Goal: Transaction & Acquisition: Purchase product/service

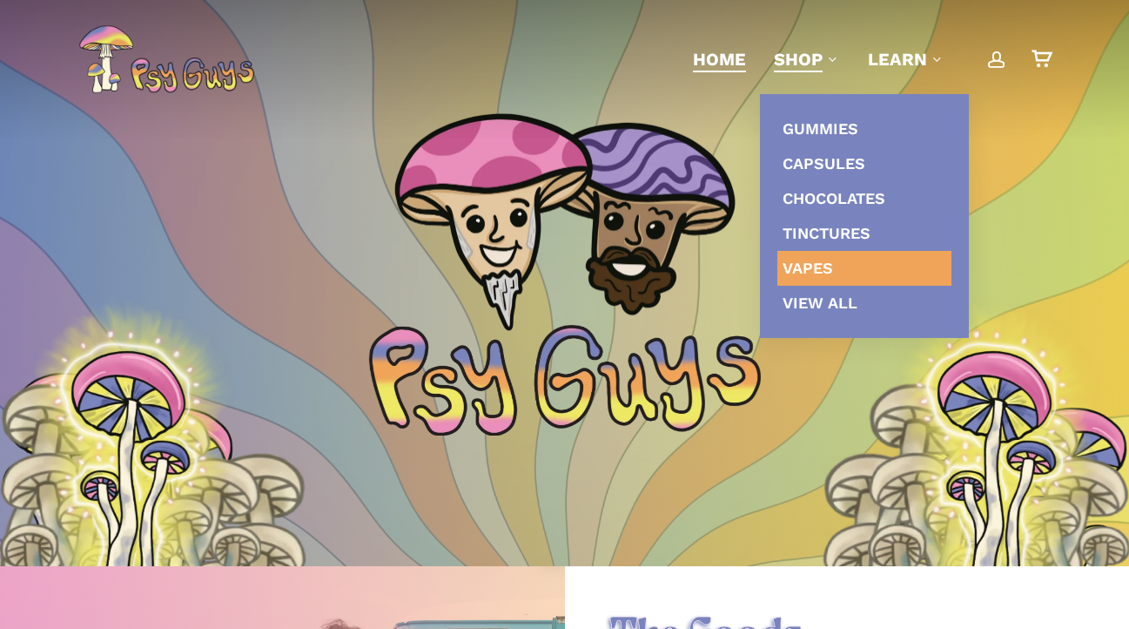
click at [809, 269] on span "Vapes" at bounding box center [808, 268] width 50 height 18
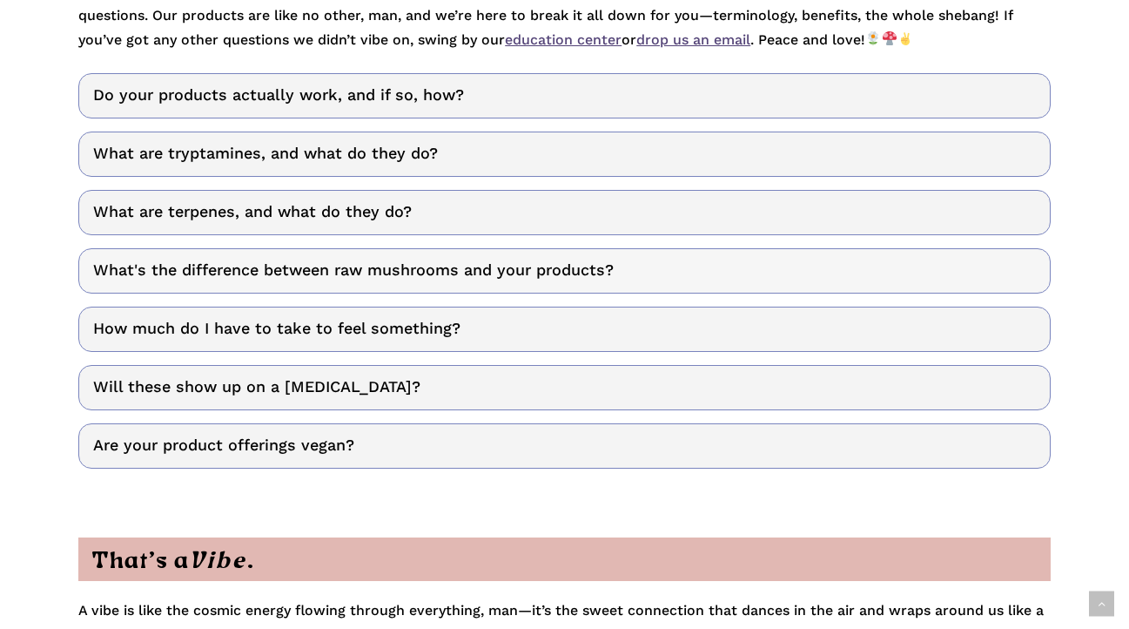
scroll to position [3766, 0]
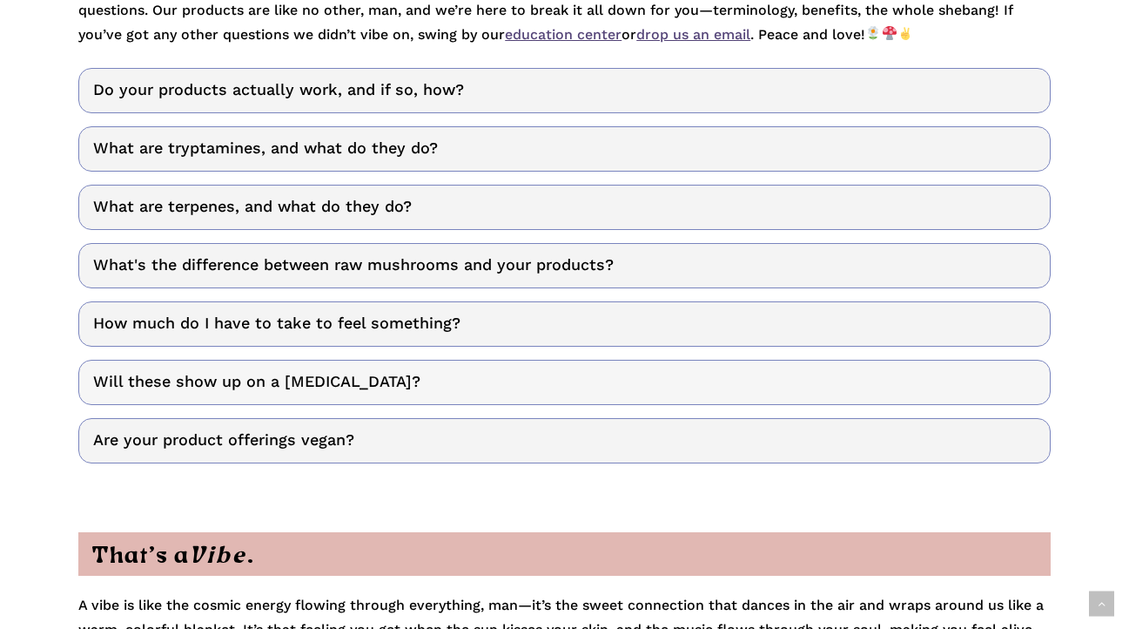
click at [351, 360] on link "Will these show up on a [MEDICAL_DATA]?" at bounding box center [564, 382] width 972 height 45
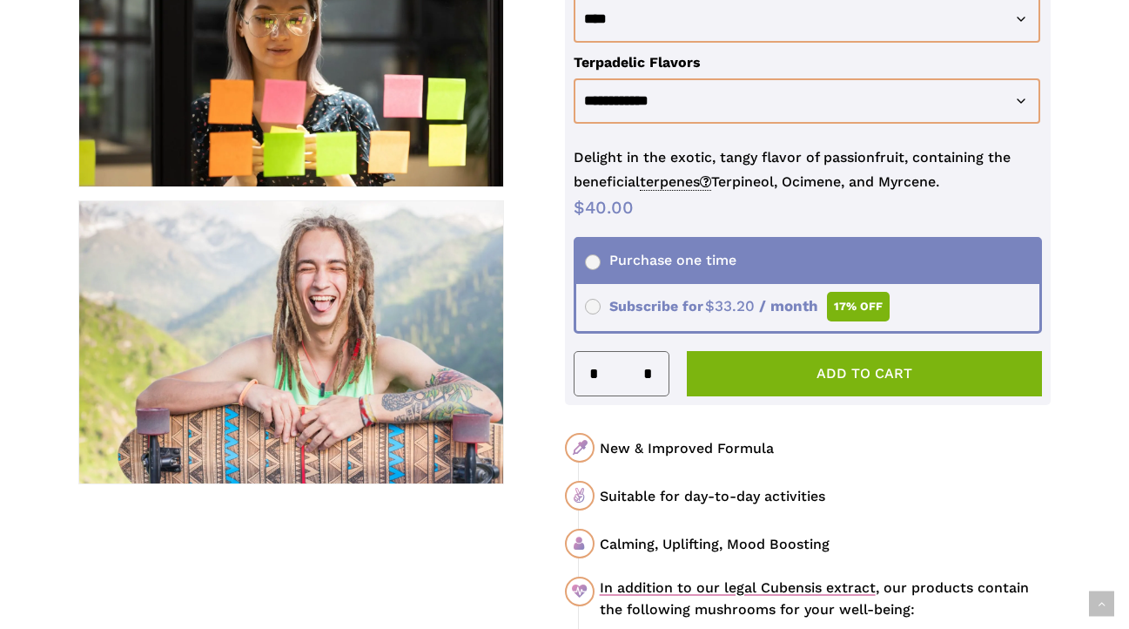
scroll to position [770, 0]
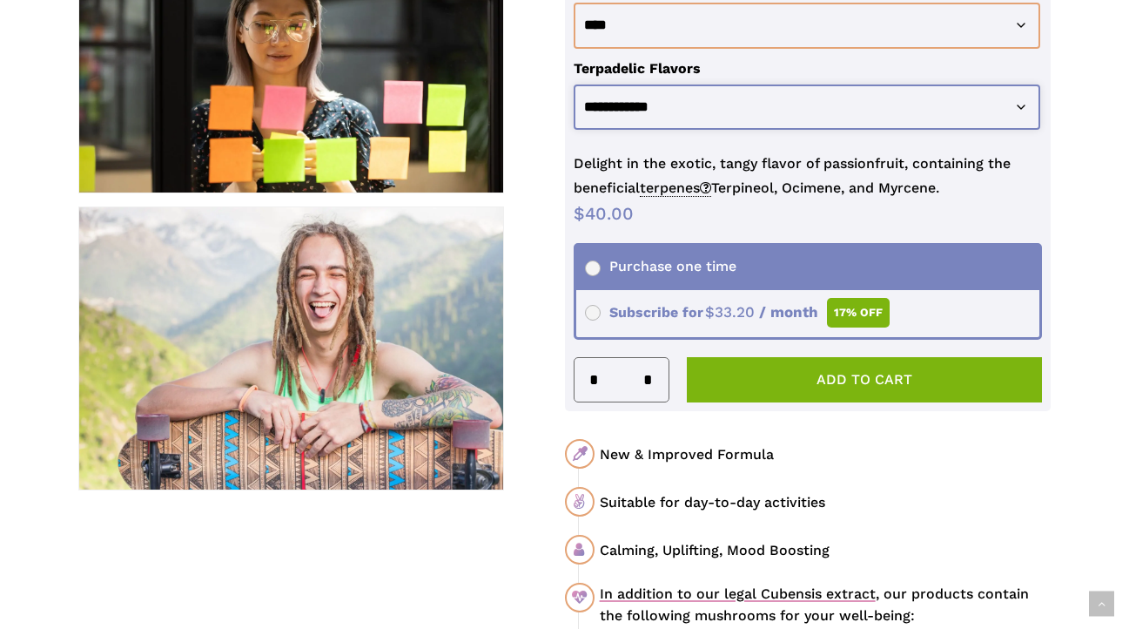
select select "**********"
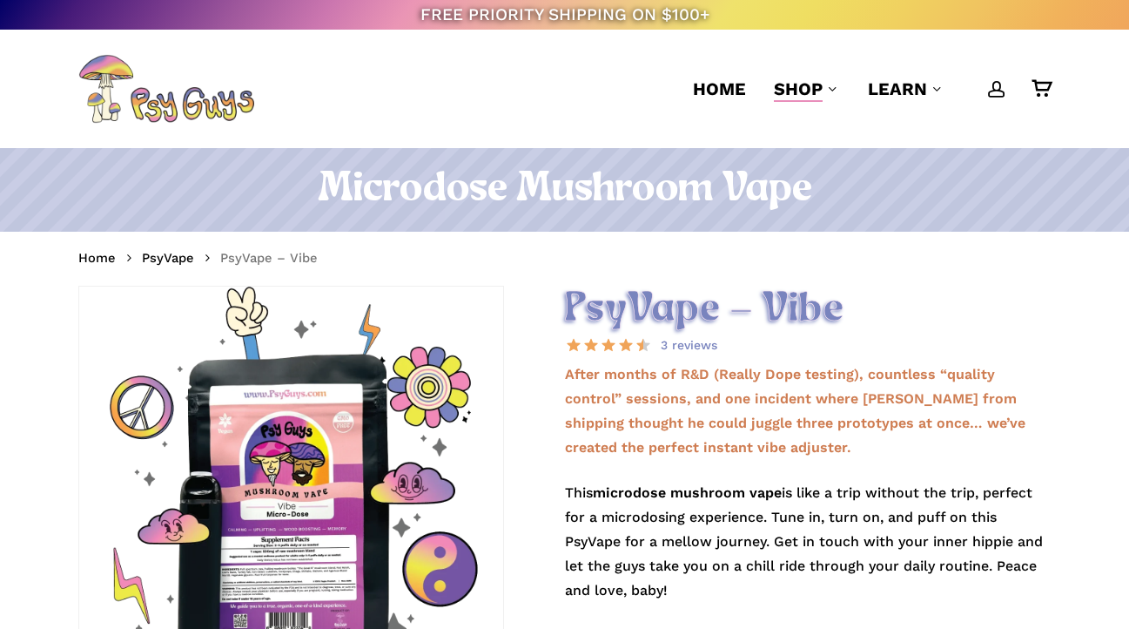
scroll to position [0, 0]
click at [718, 82] on span "Home" at bounding box center [719, 88] width 53 height 21
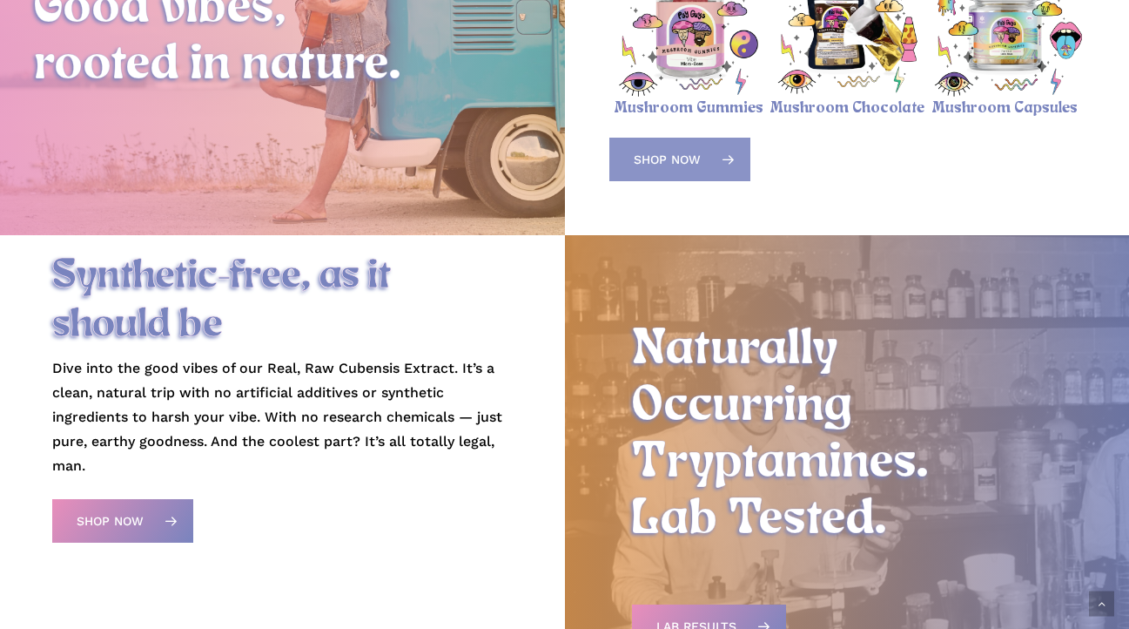
scroll to position [750, 0]
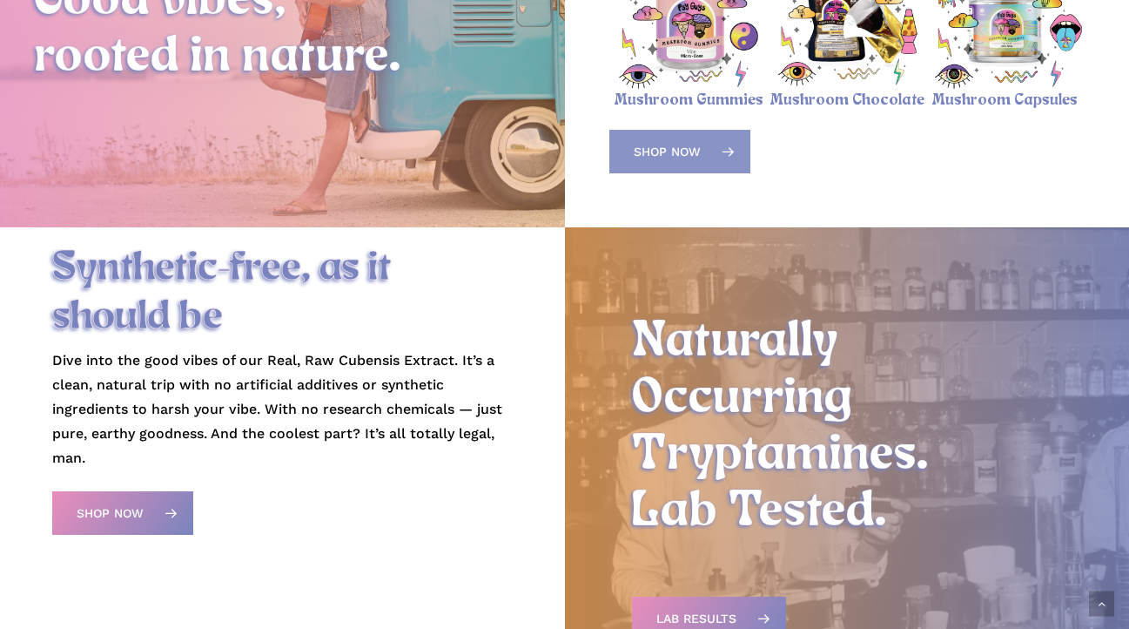
click at [687, 156] on span "Shop Now" at bounding box center [667, 151] width 67 height 17
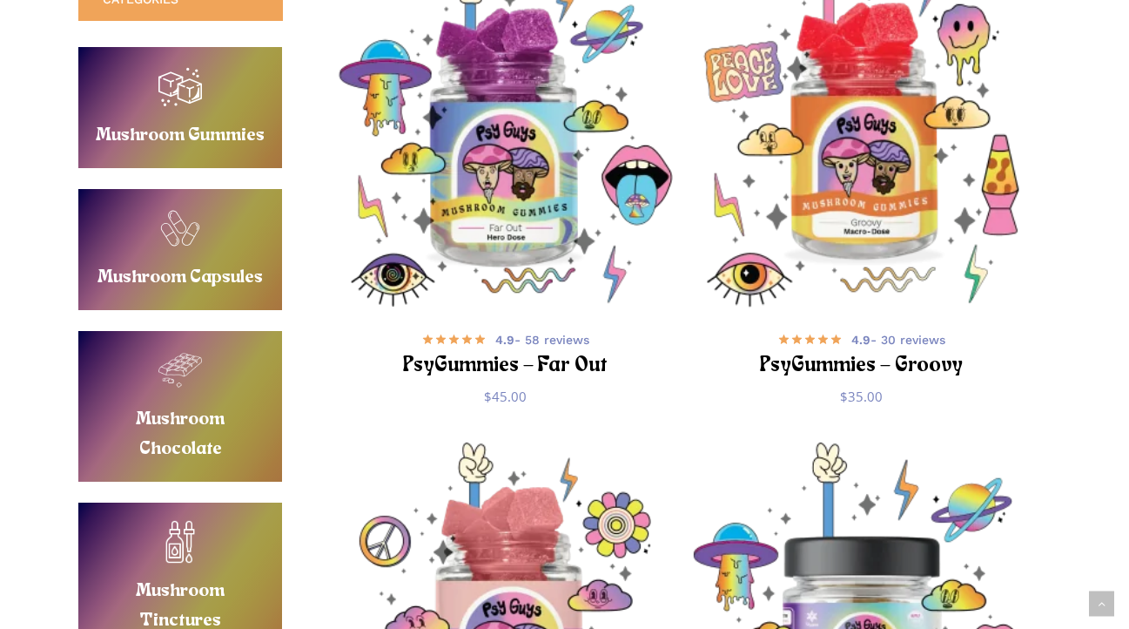
scroll to position [671, 0]
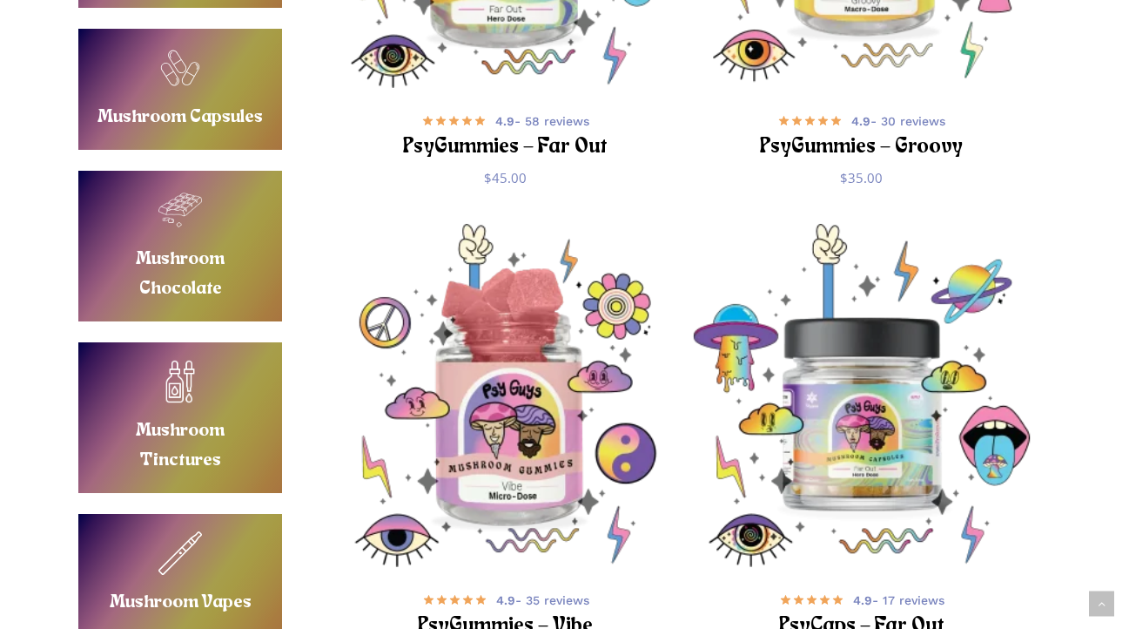
click at [216, 243] on link "Buy Mushroom Chocolate" at bounding box center [180, 246] width 204 height 151
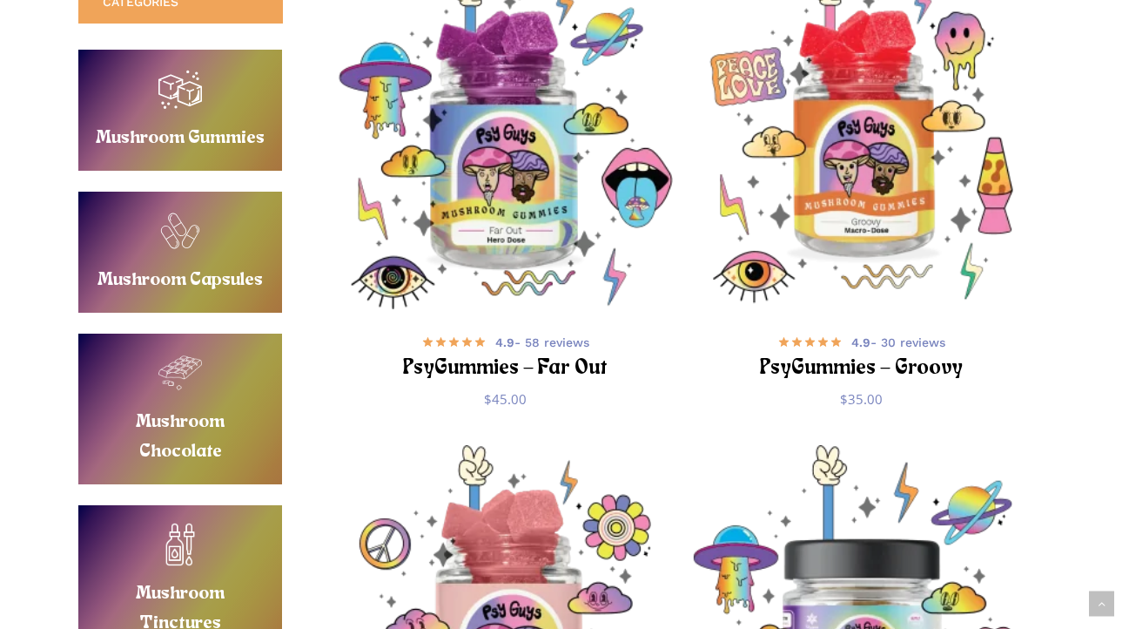
scroll to position [501, 0]
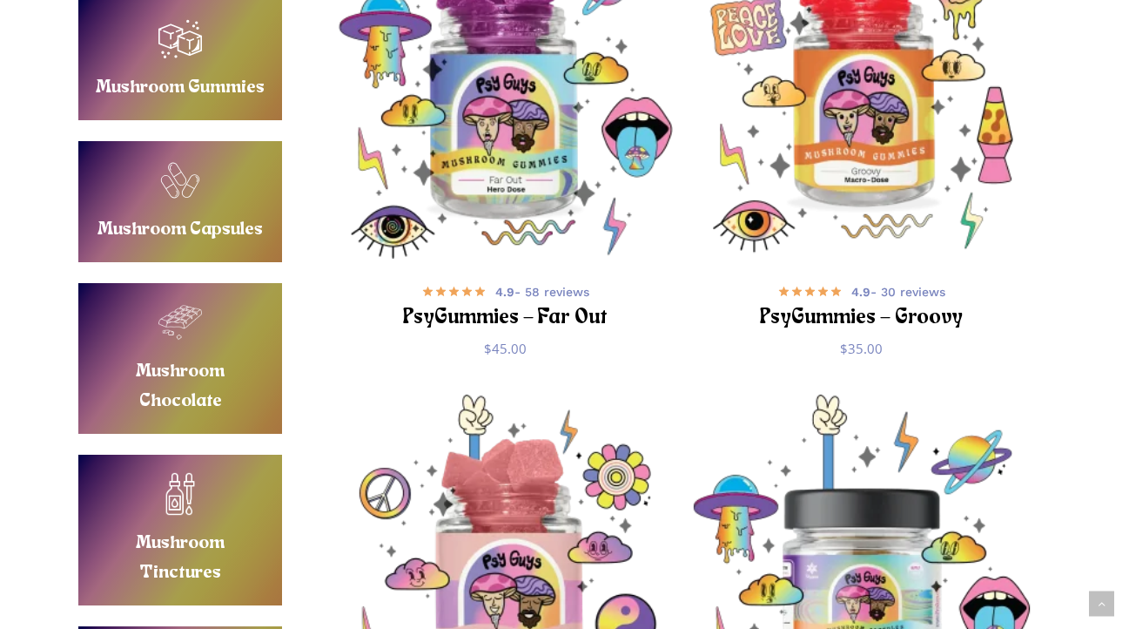
click at [172, 184] on link "Buy Mushroom Capsules" at bounding box center [180, 201] width 204 height 121
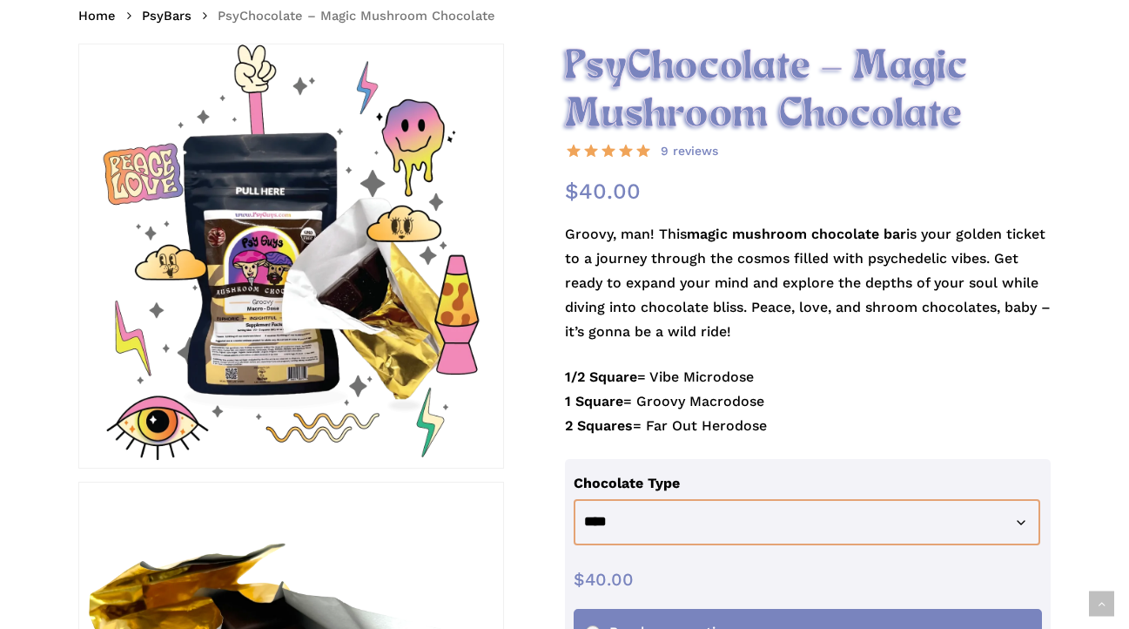
scroll to position [188, 0]
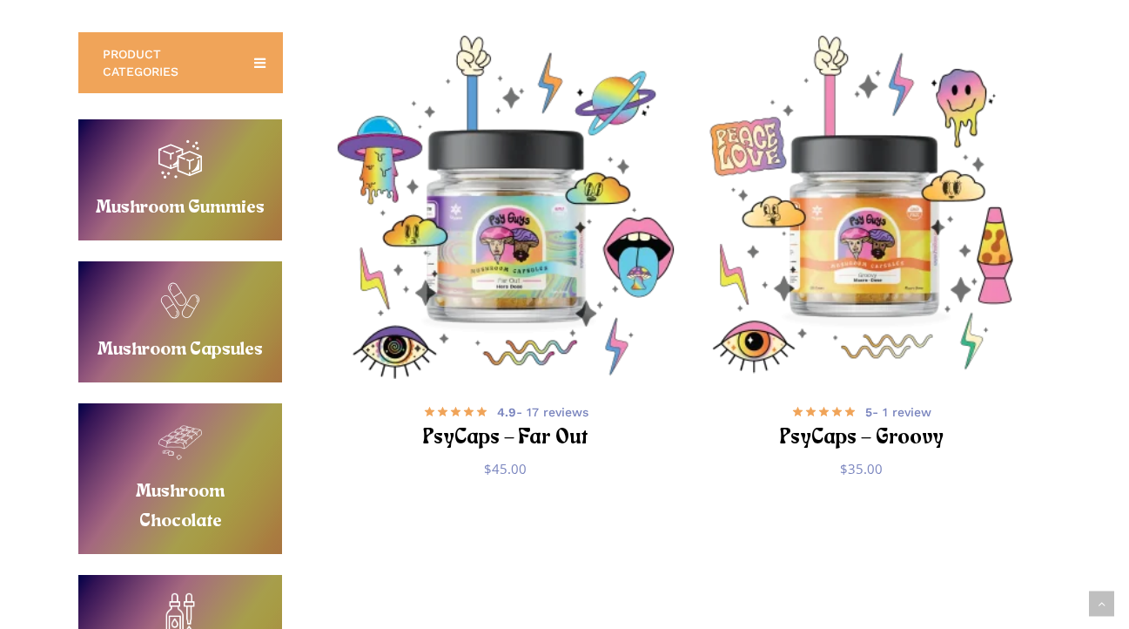
scroll to position [380, 0]
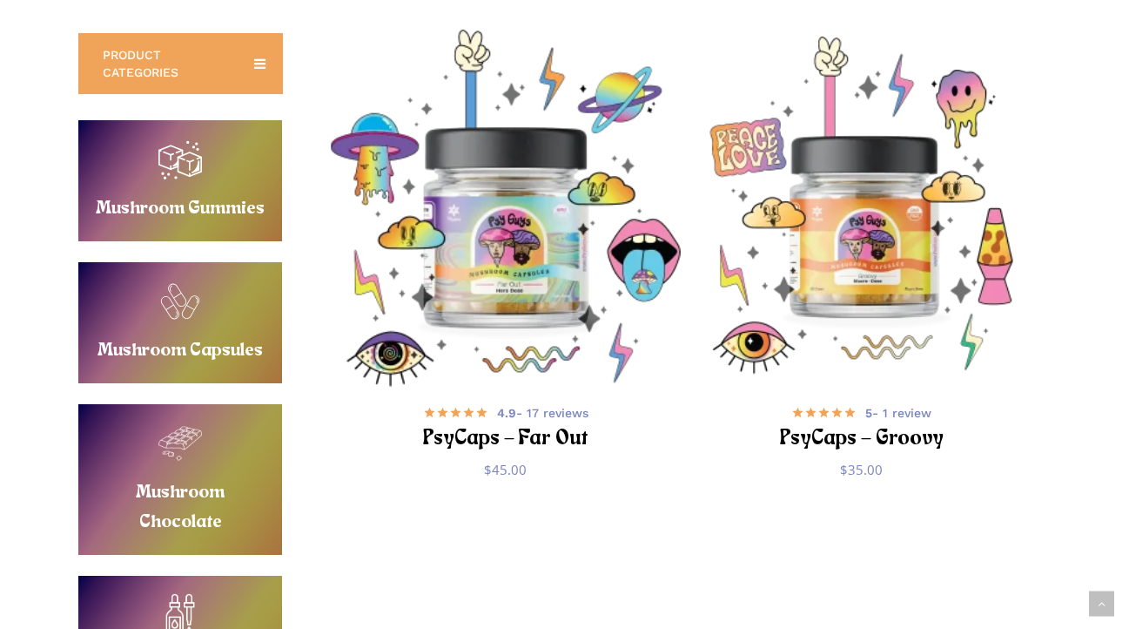
click at [499, 251] on img "PsyCaps - Far Out" at bounding box center [505, 208] width 357 height 357
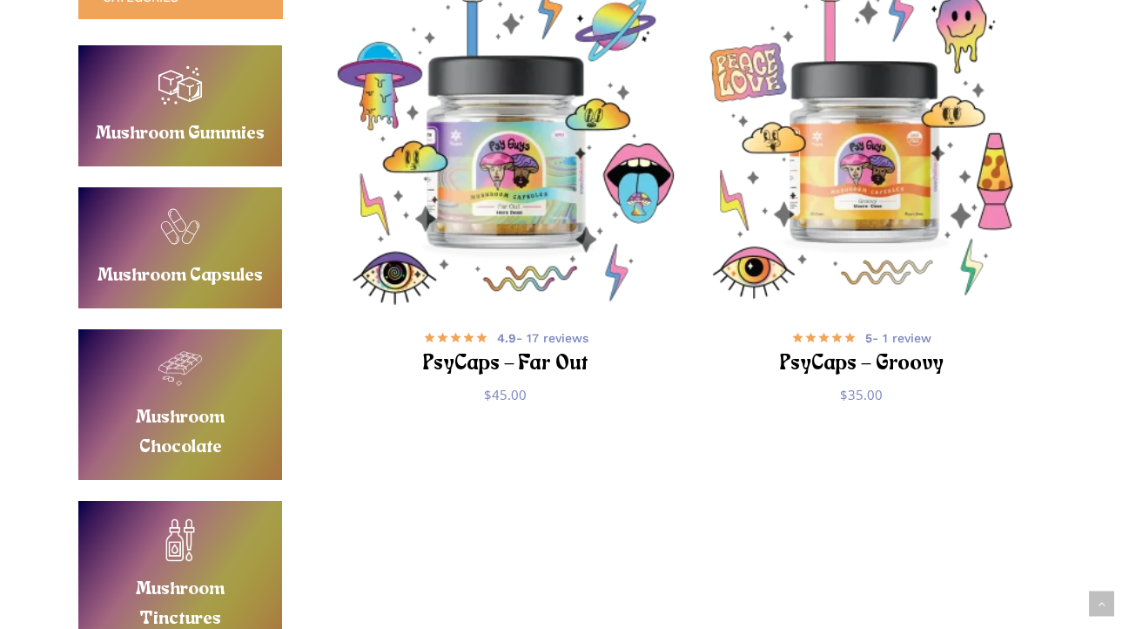
scroll to position [621, 0]
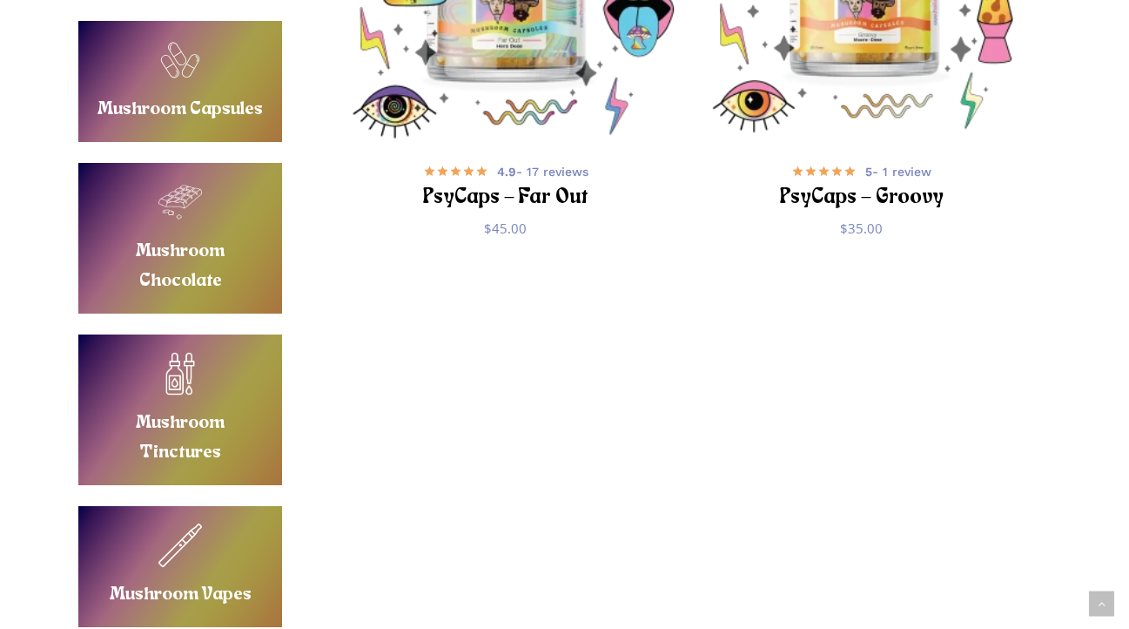
click at [197, 512] on link "Buy Mushroom Vapes" at bounding box center [180, 566] width 204 height 121
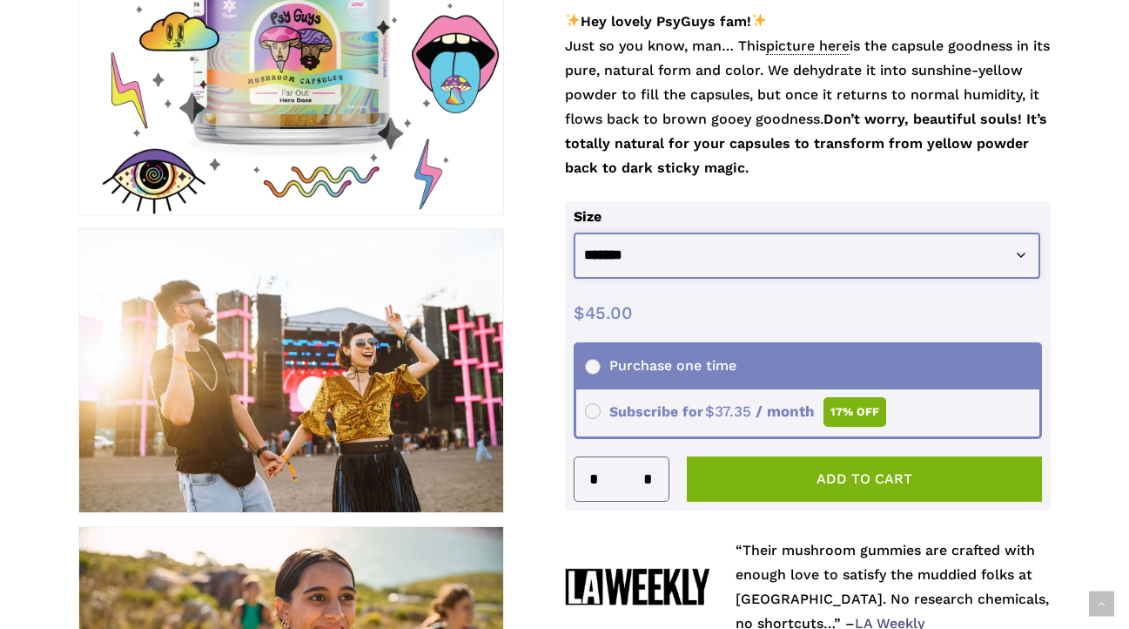
select select "********"
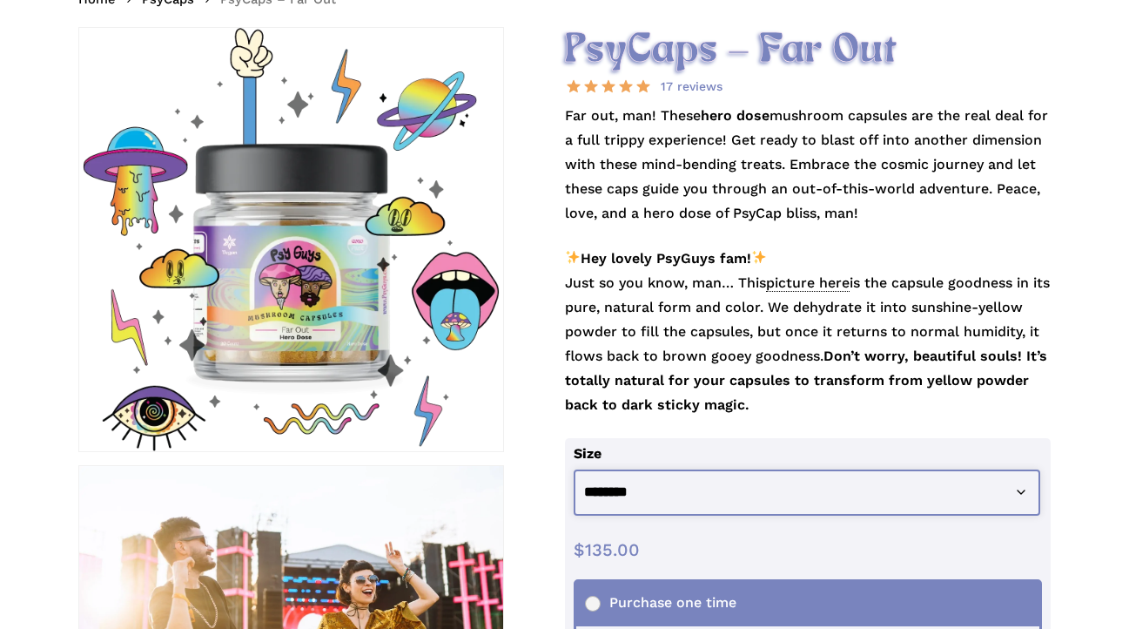
scroll to position [255, 0]
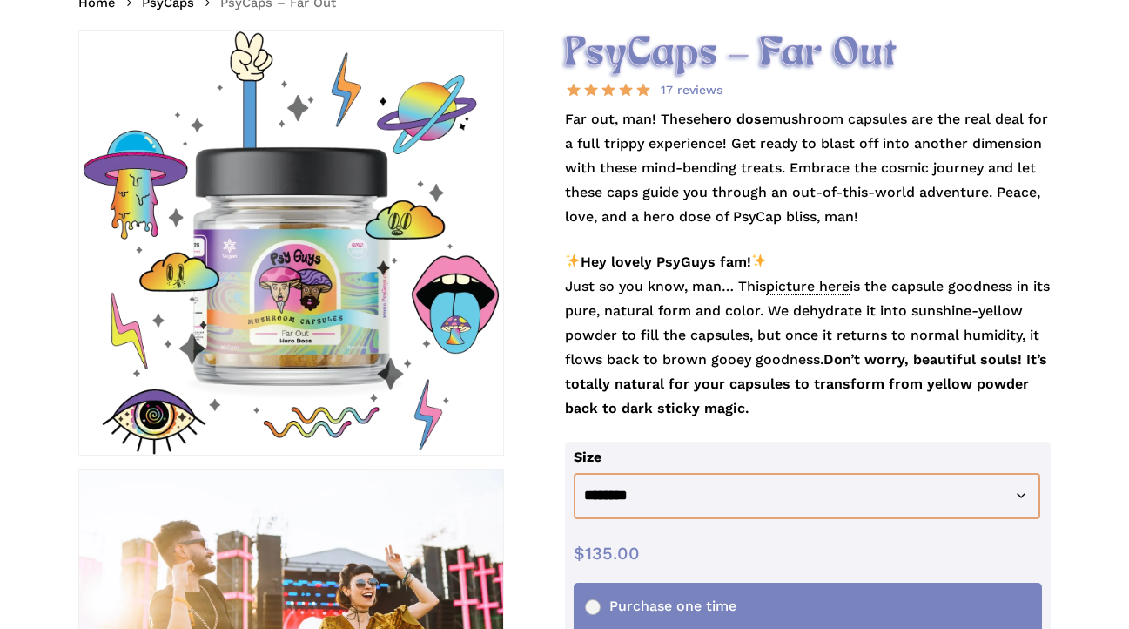
click at [823, 282] on span "picture here" at bounding box center [808, 286] width 84 height 17
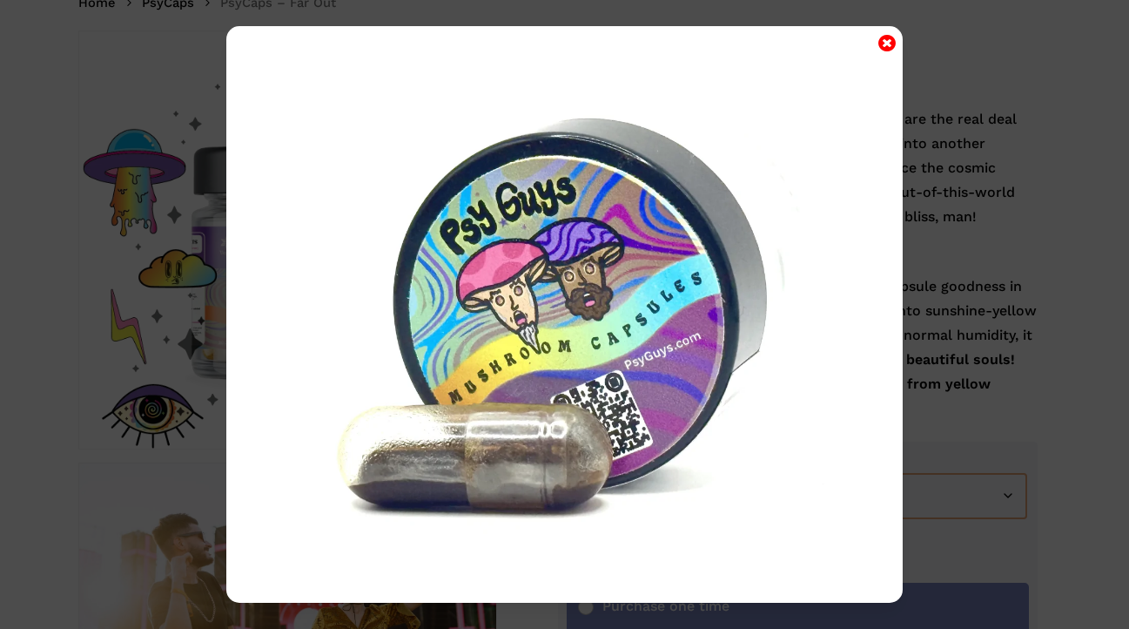
click at [888, 44] on icon "Close" at bounding box center [886, 42] width 17 height 21
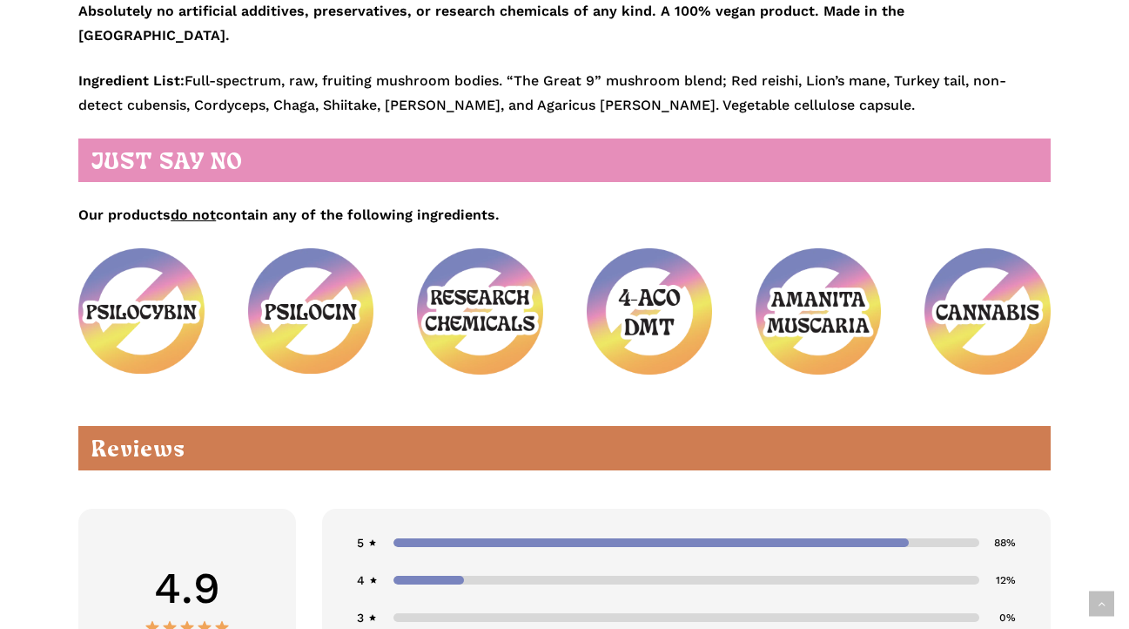
scroll to position [2398, 0]
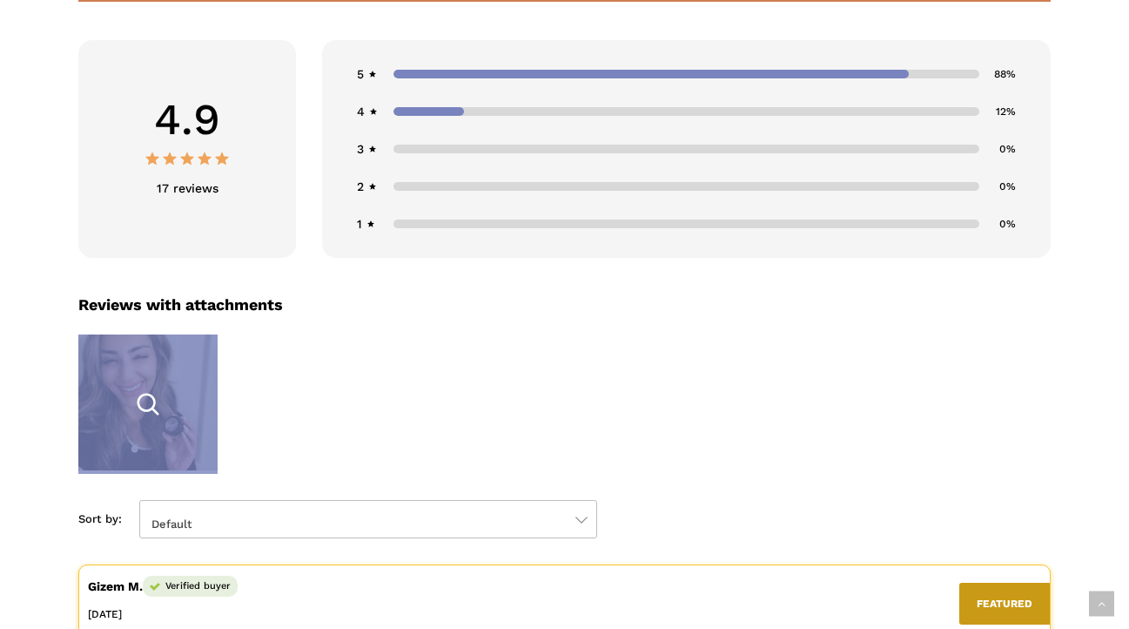
click at [171, 346] on div "1 / 1" at bounding box center [147, 403] width 139 height 139
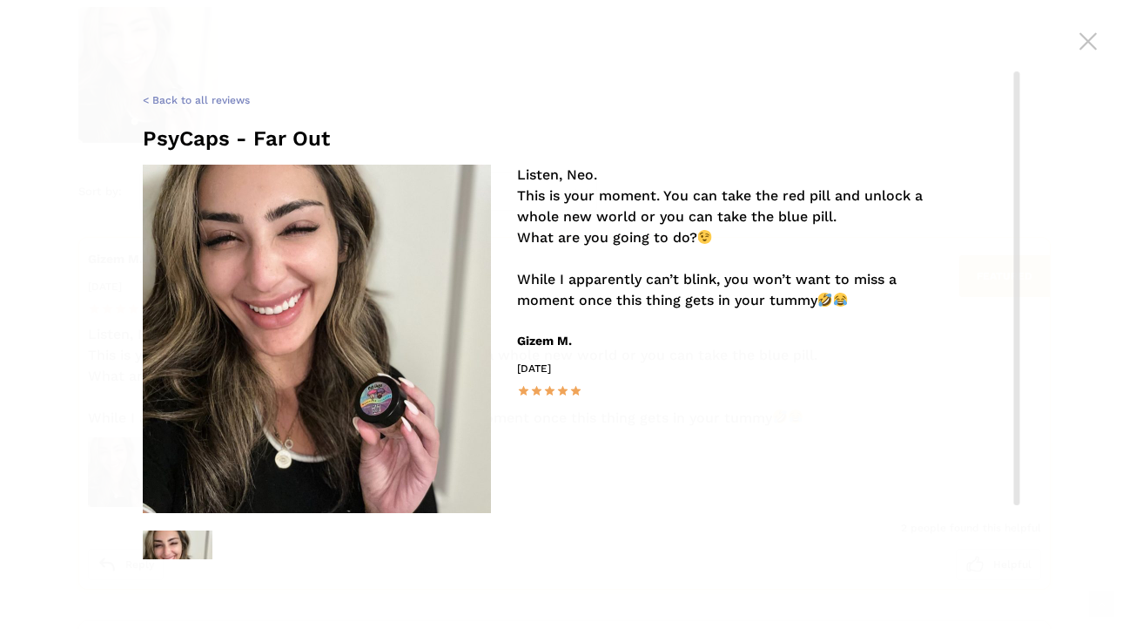
scroll to position [3, 0]
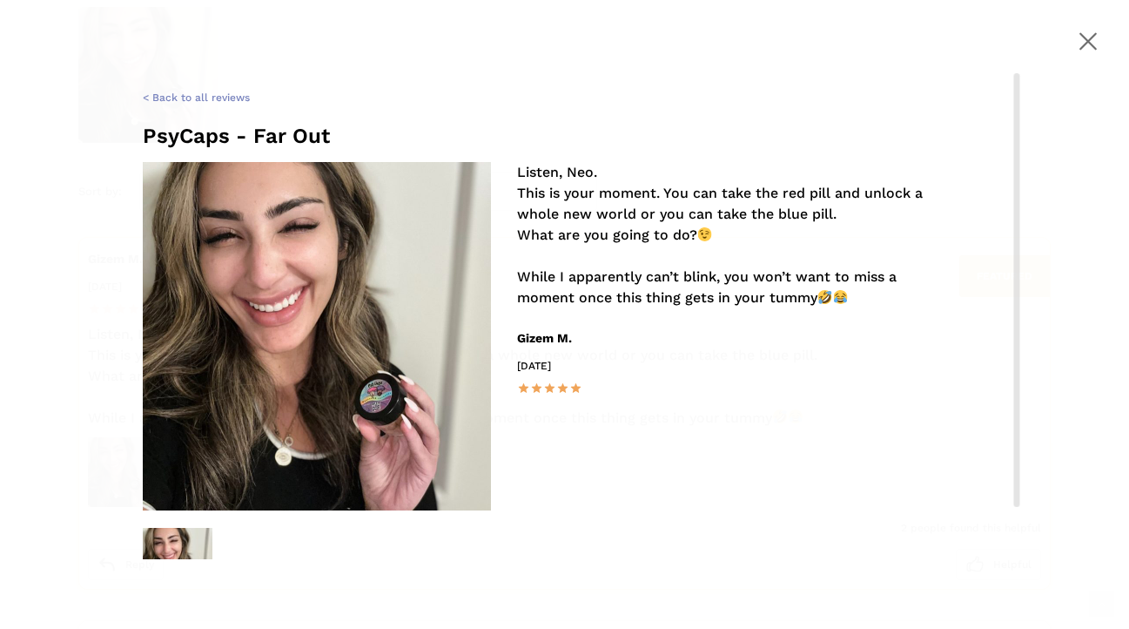
click at [1088, 36] on span at bounding box center [1088, 40] width 61 height 61
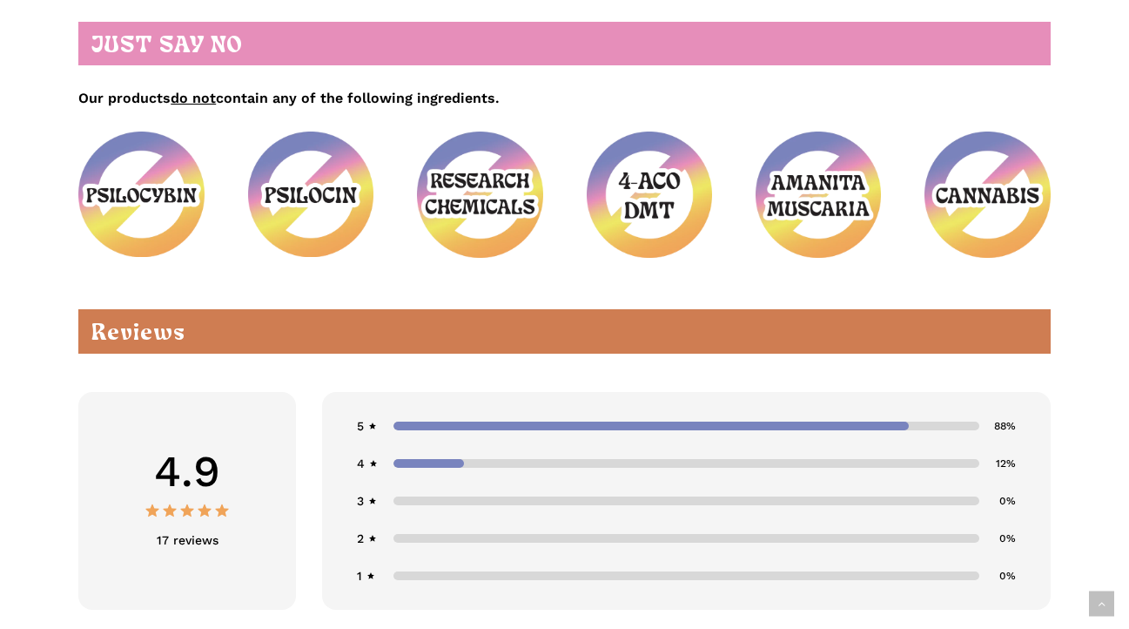
scroll to position [965, 0]
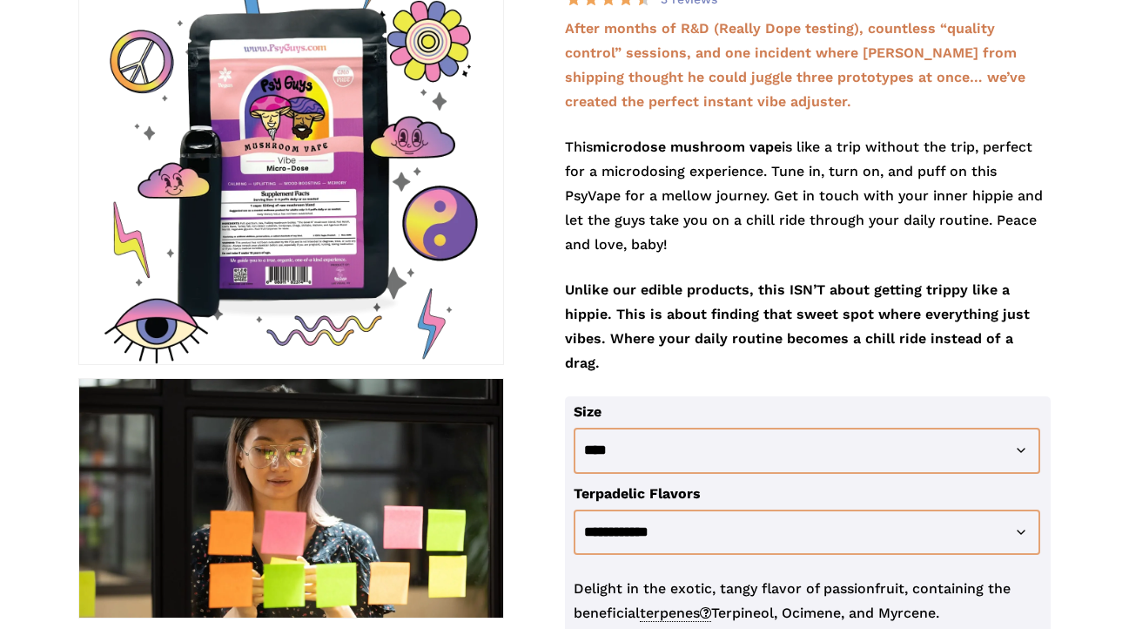
scroll to position [194, 0]
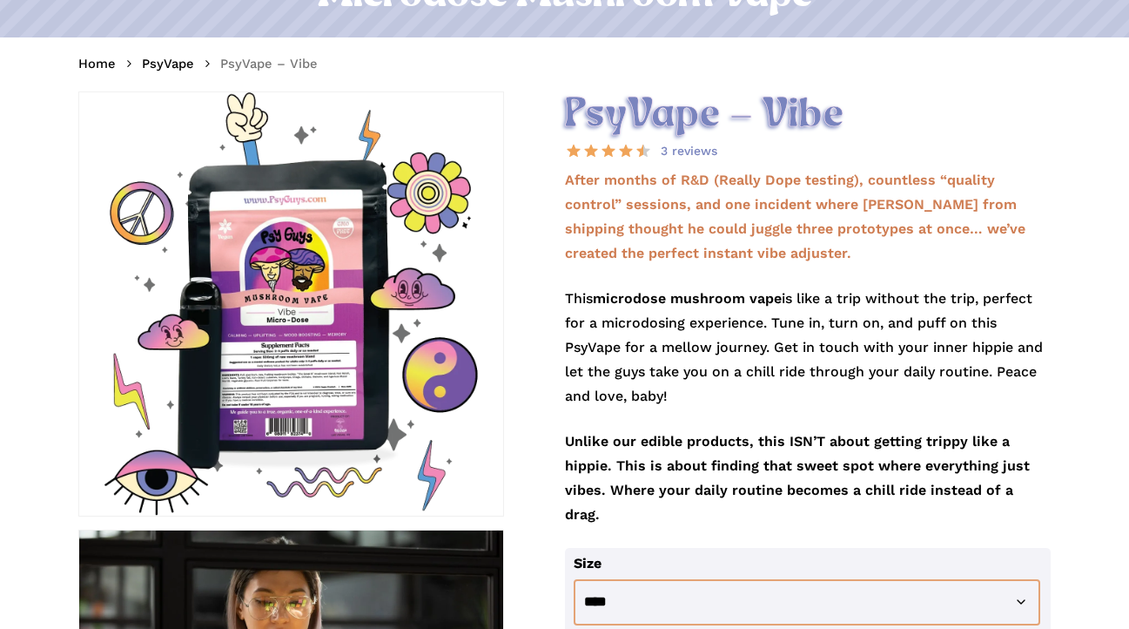
click at [266, 340] on div at bounding box center [291, 304] width 424 height 424
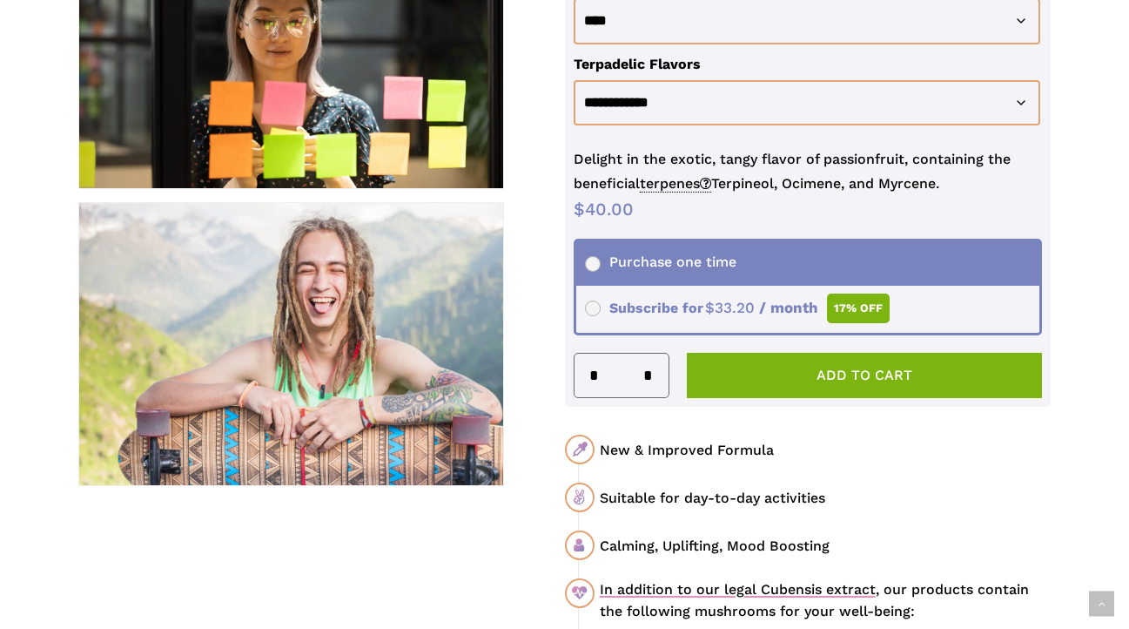
scroll to position [759, 0]
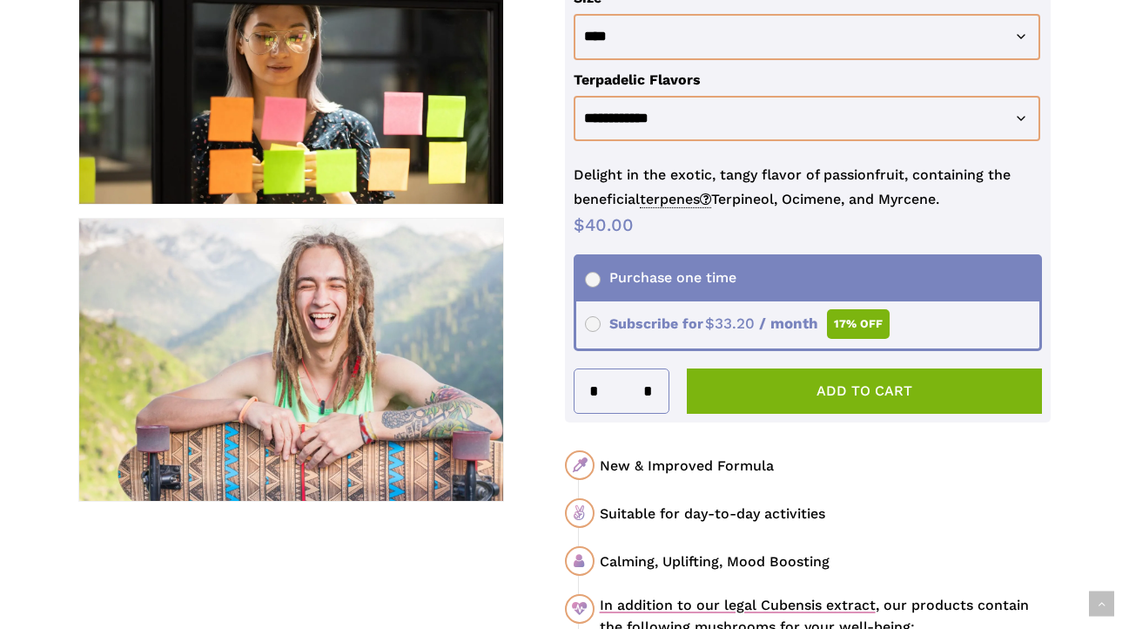
click at [651, 374] on input "*" at bounding box center [653, 391] width 30 height 44
type input "*"
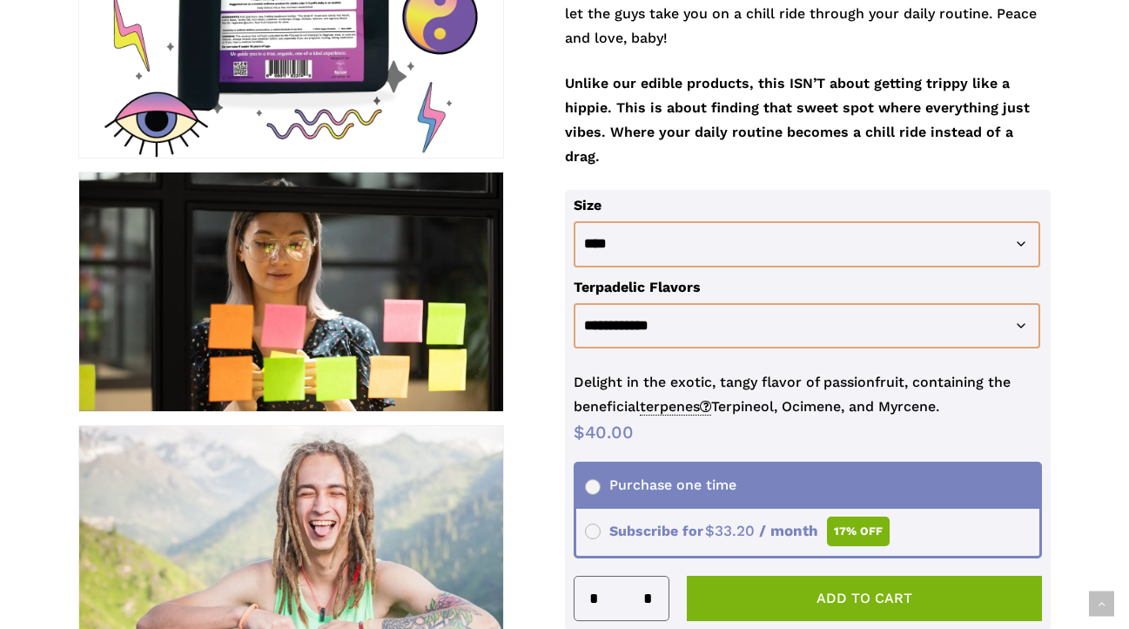
scroll to position [575, 0]
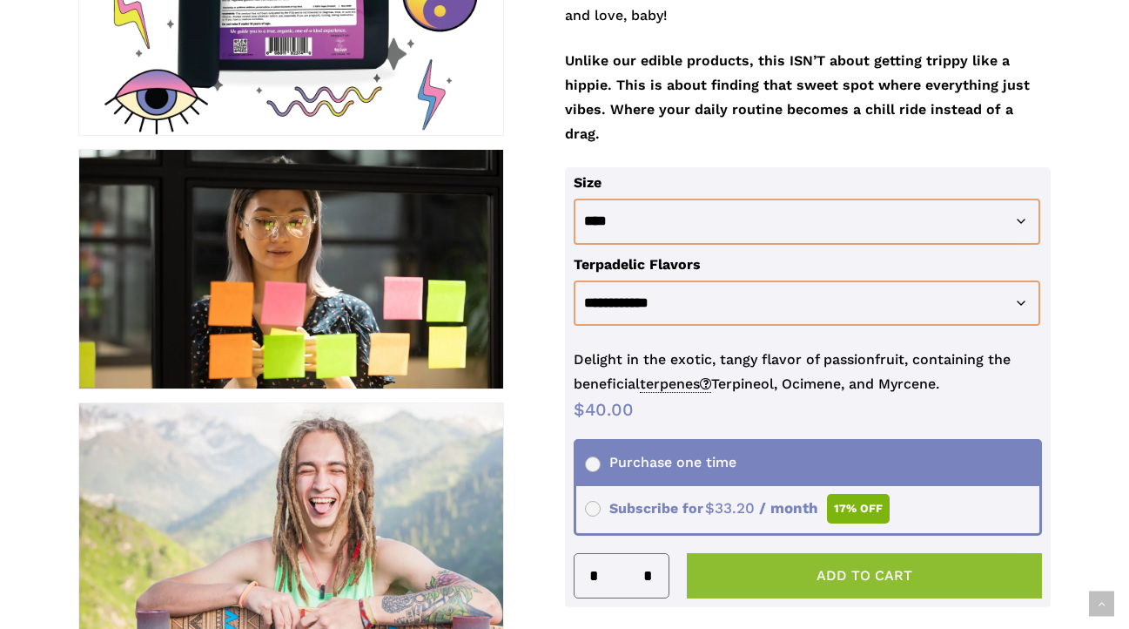
click at [785, 553] on button "Add to cart" at bounding box center [865, 575] width 356 height 45
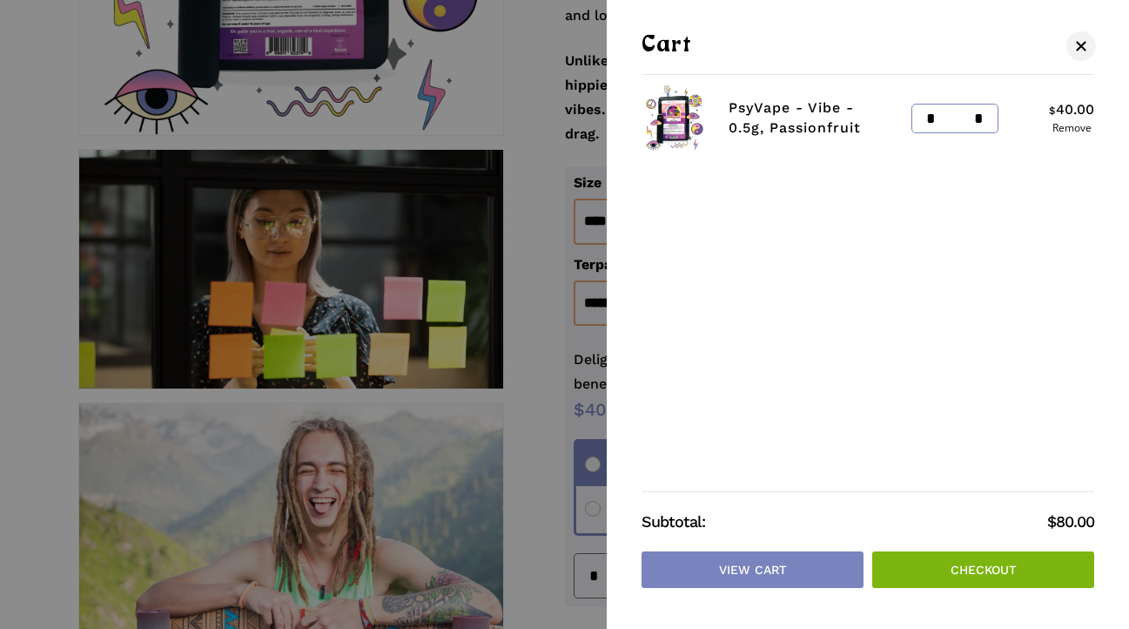
click at [926, 123] on input "*" at bounding box center [926, 118] width 28 height 28
click at [982, 121] on input "*" at bounding box center [984, 118] width 28 height 28
type input "*"
click at [1081, 54] on link "Close Cart" at bounding box center [1081, 46] width 26 height 22
